Goal: Information Seeking & Learning: Learn about a topic

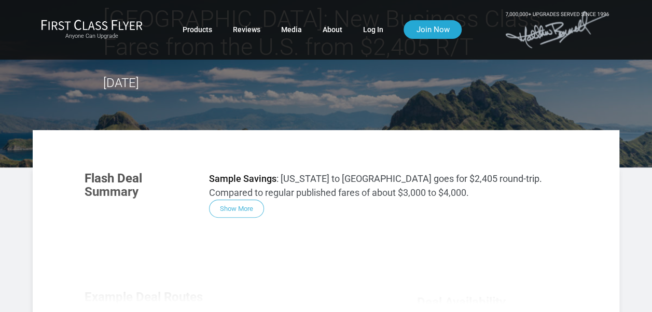
scroll to position [156, 0]
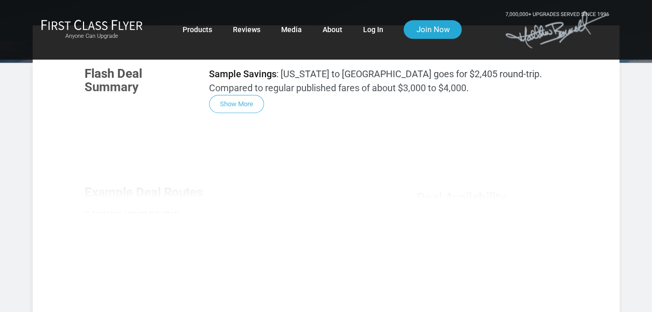
click at [248, 103] on div "Flash Deal Summary Sample Savings : [US_STATE] to [GEOGRAPHIC_DATA] goes for $2…" at bounding box center [325, 203] width 503 height 293
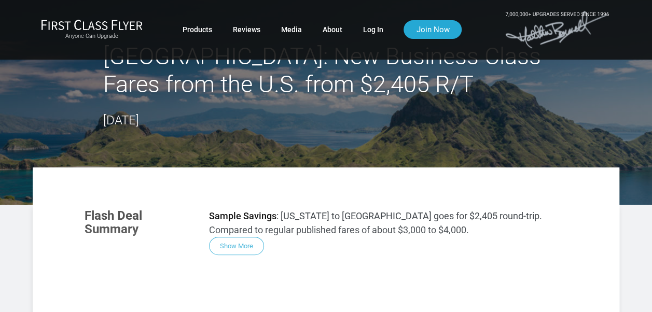
scroll to position [0, 0]
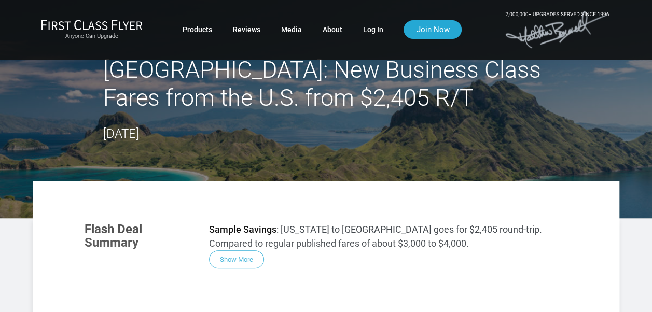
click at [302, 79] on h2 "Jakarta: New Business Class Fares from the U.S. from $2,405 R/T" at bounding box center [326, 84] width 446 height 56
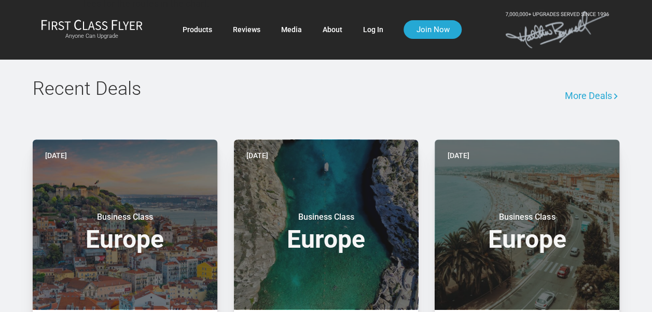
scroll to position [674, 0]
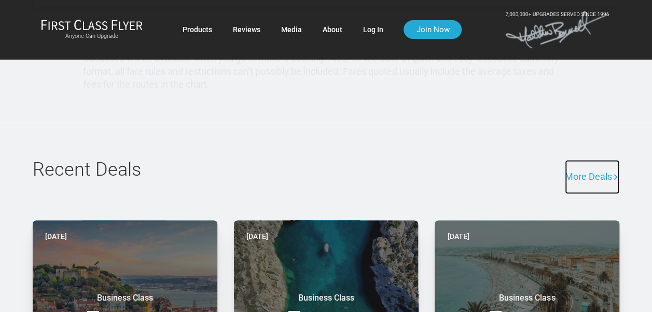
click at [593, 175] on link "More Deals" at bounding box center [592, 177] width 54 height 34
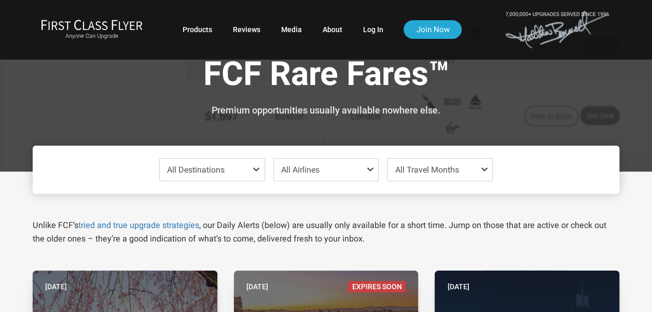
click at [248, 166] on span "All Destinations" at bounding box center [212, 170] width 105 height 22
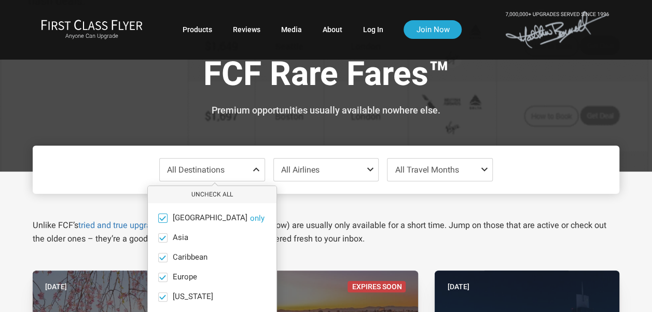
click at [180, 216] on span "Africa" at bounding box center [210, 218] width 75 height 9
click at [0, 0] on input "Africa only" at bounding box center [0, 0] width 0 height 0
click at [184, 234] on span "Asia" at bounding box center [181, 237] width 16 height 9
click at [0, 0] on input "Asia only" at bounding box center [0, 0] width 0 height 0
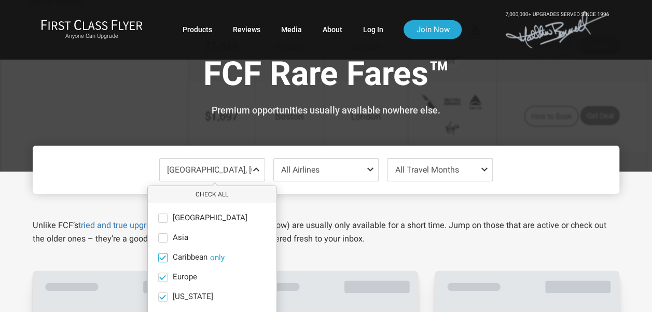
click at [187, 256] on span "Caribbean" at bounding box center [190, 257] width 35 height 9
click at [0, 0] on input "Caribbean only" at bounding box center [0, 0] width 0 height 0
click at [186, 275] on span "Europe" at bounding box center [185, 277] width 24 height 9
click at [0, 0] on input "Europe only" at bounding box center [0, 0] width 0 height 0
click at [185, 290] on ul "Africa only Asia only Caribbean only Europe only Hawaii only India only Mexico …" at bounding box center [212, 316] width 129 height 227
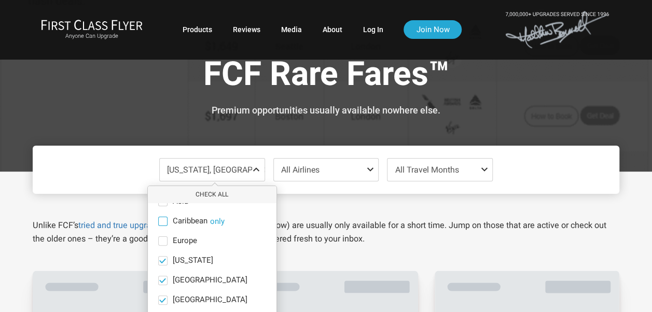
scroll to position [72, 0]
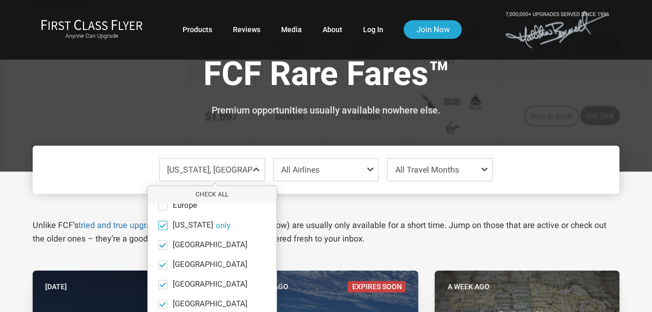
click at [176, 223] on span "Hawaii" at bounding box center [193, 225] width 40 height 9
click at [0, 0] on input "Hawaii only" at bounding box center [0, 0] width 0 height 0
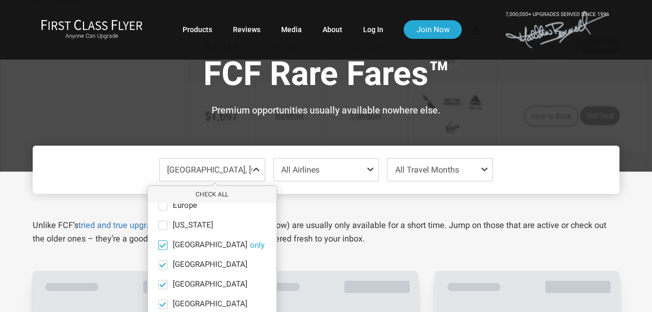
click at [176, 242] on span "India" at bounding box center [210, 245] width 75 height 9
click at [0, 0] on input "India only" at bounding box center [0, 0] width 0 height 0
click at [181, 263] on span "Mexico" at bounding box center [210, 264] width 75 height 9
click at [0, 0] on input "Mexico only" at bounding box center [0, 0] width 0 height 0
click at [184, 284] on span "Middle East" at bounding box center [210, 284] width 75 height 9
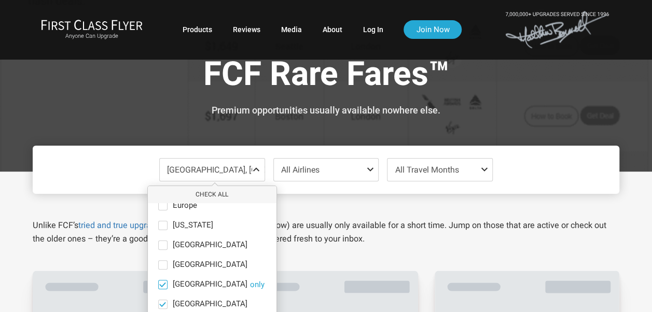
click at [0, 0] on input "Middle East only" at bounding box center [0, 0] width 0 height 0
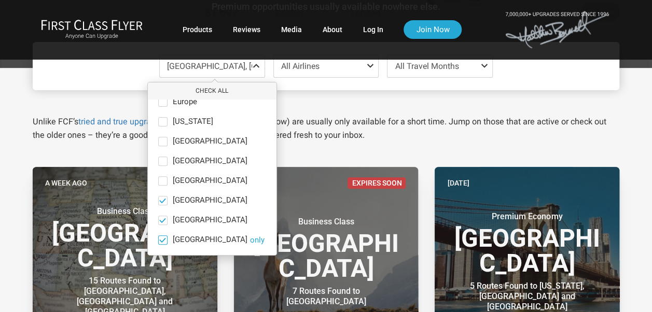
click at [197, 235] on span "South Pacific" at bounding box center [210, 239] width 75 height 9
click at [0, 0] on input "South Pacific only" at bounding box center [0, 0] width 0 height 0
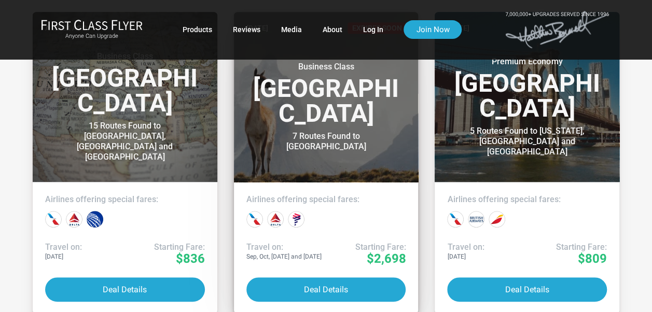
scroll to position [259, 0]
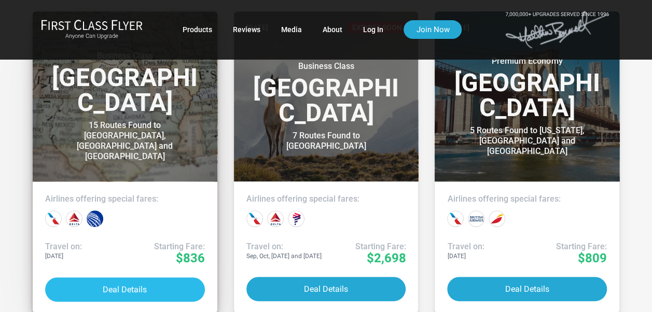
click at [136, 289] on button "Deal Details" at bounding box center [125, 289] width 160 height 24
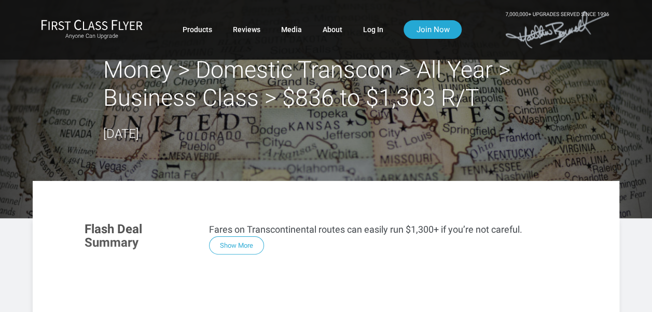
click at [471, 66] on h2 "Money > Domestic Transcon > All Year > Business Class > $836 to $1,303 R/T" at bounding box center [326, 84] width 446 height 56
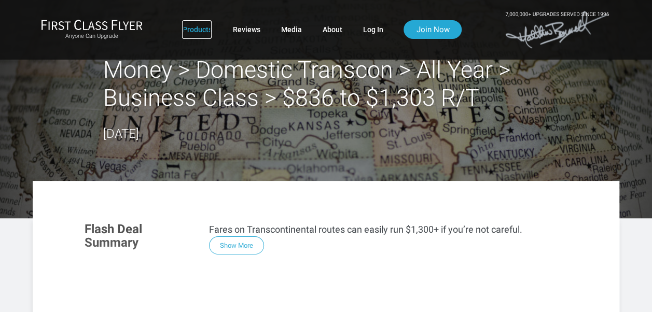
click at [204, 29] on link "Products" at bounding box center [197, 29] width 30 height 19
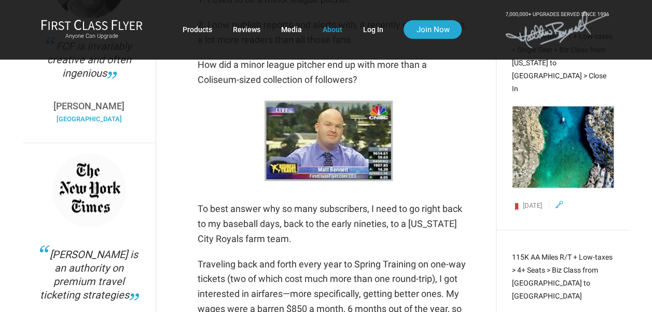
scroll to position [570, 0]
